Goal: Find specific page/section: Find specific page/section

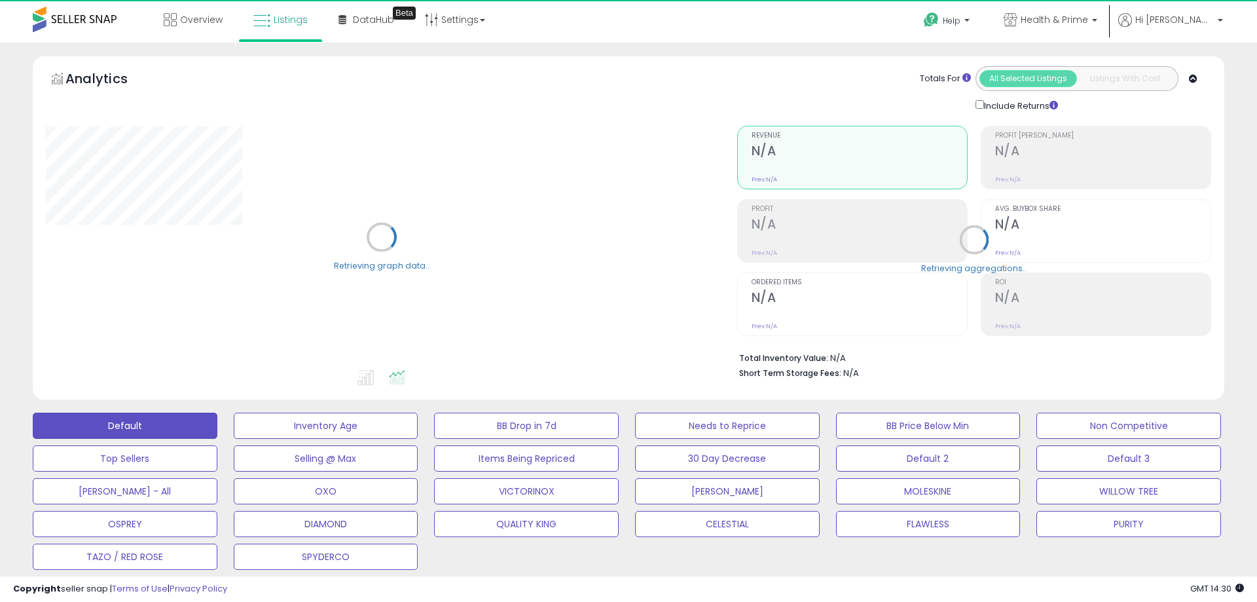
select select "**"
drag, startPoint x: 828, startPoint y: 356, endPoint x: 892, endPoint y: 355, distance: 64.2
click at [892, 355] on li "Total Inventory Value: $3,222,063" at bounding box center [963, 357] width 458 height 16
drag, startPoint x: 892, startPoint y: 355, endPoint x: 827, endPoint y: 363, distance: 66.0
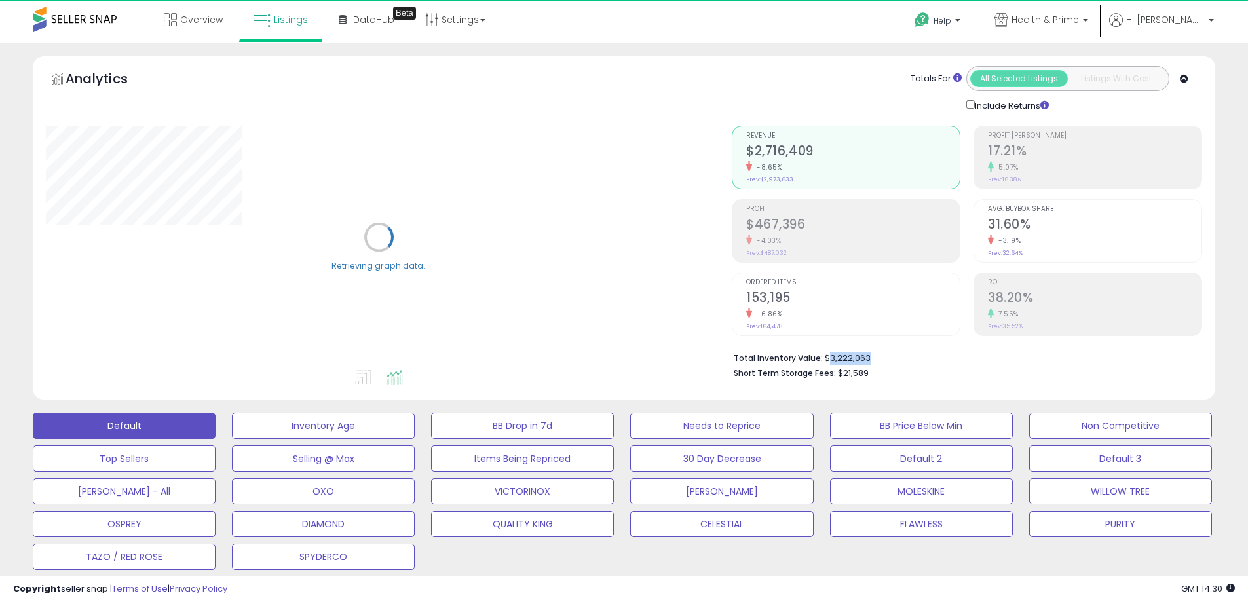
click at [827, 363] on li "Total Inventory Value: $3,222,063" at bounding box center [963, 357] width 458 height 16
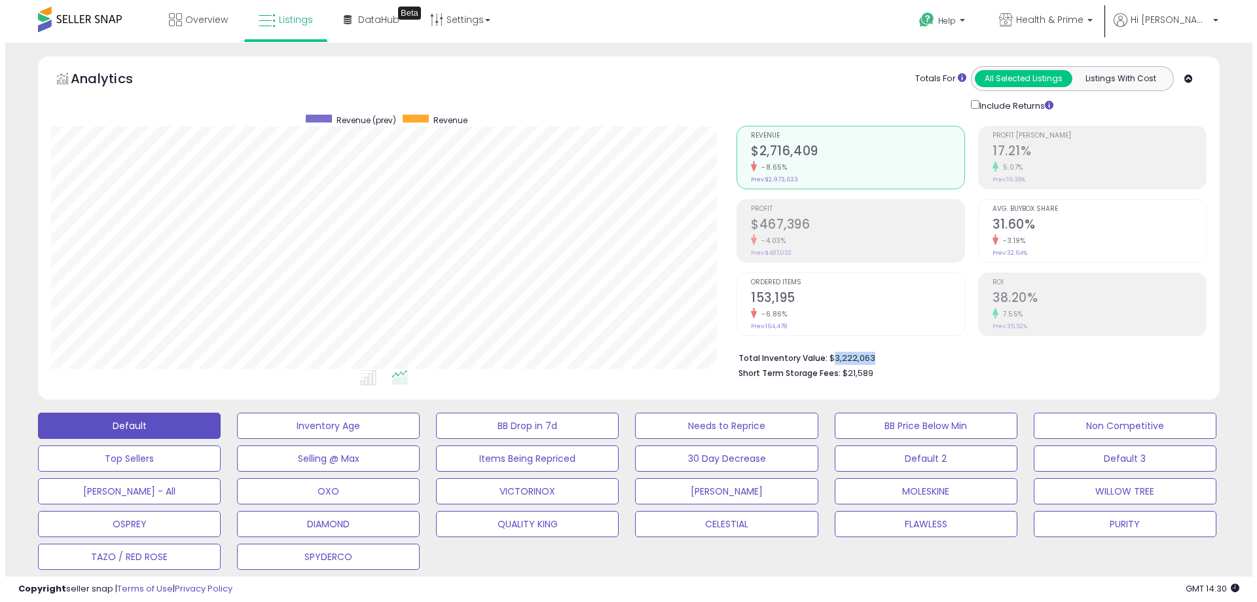
scroll to position [269, 686]
click at [883, 353] on li "Total Inventory Value: $3,222,063" at bounding box center [963, 357] width 458 height 16
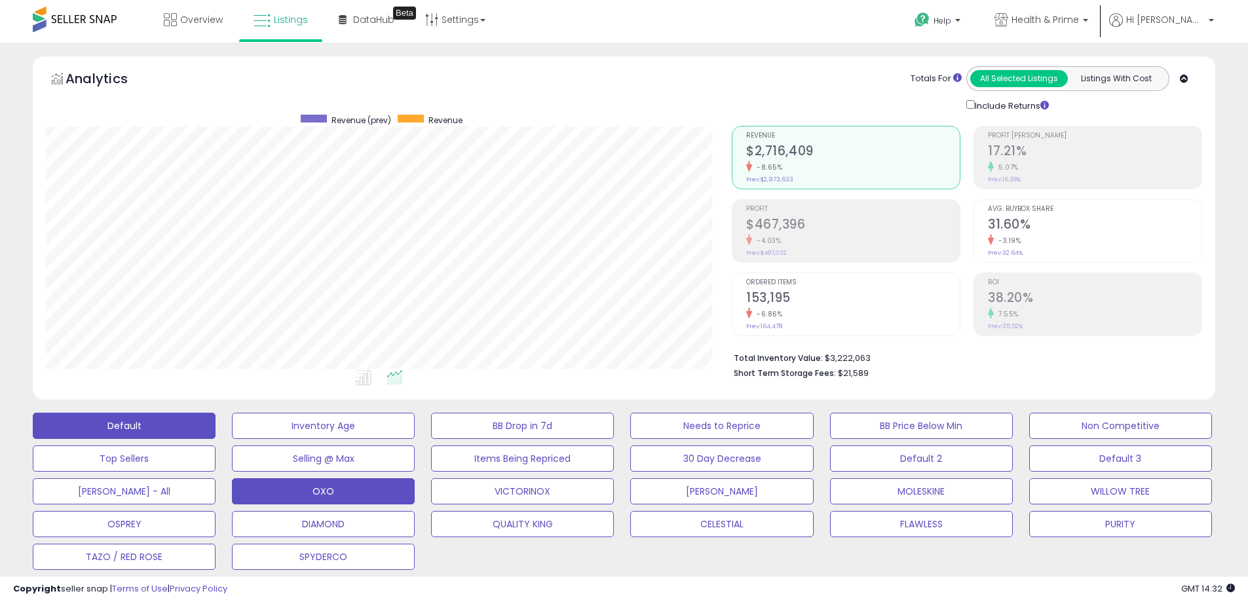
click at [341, 487] on button "OXO" at bounding box center [323, 491] width 183 height 26
